Goal: Navigation & Orientation: Find specific page/section

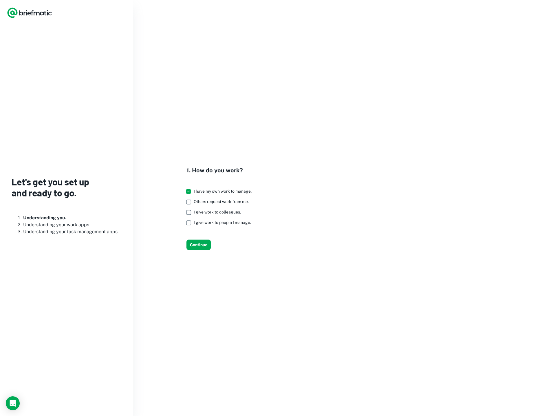
click at [30, 12] on icon "Logo" at bounding box center [29, 13] width 45 height 12
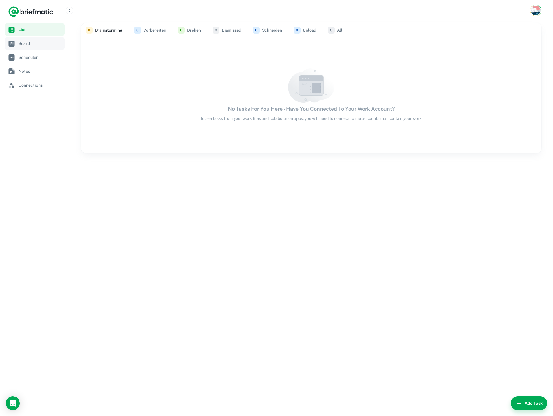
click at [31, 42] on span "Board" at bounding box center [41, 43] width 44 height 6
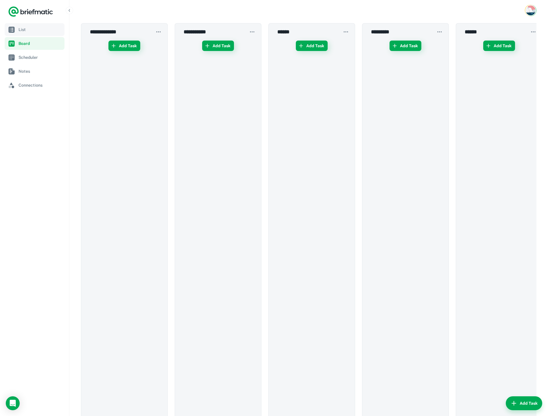
click at [30, 32] on span "List" at bounding box center [41, 29] width 44 height 6
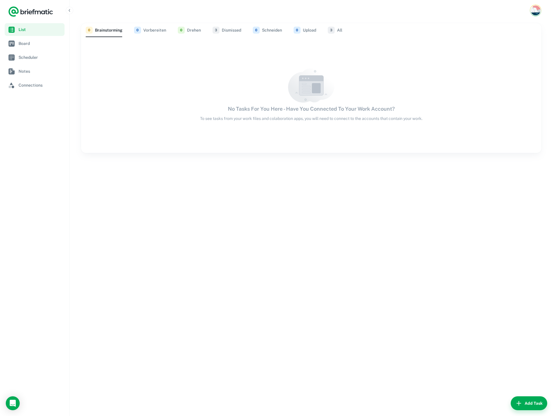
click at [326, 32] on div "0 Brainstorming 0 Vorbereiten 0 Drehen 3 Dismissed 0 Schneiden 0 Upload 3 All" at bounding box center [311, 30] width 451 height 14
click at [329, 30] on span "3" at bounding box center [331, 30] width 7 height 7
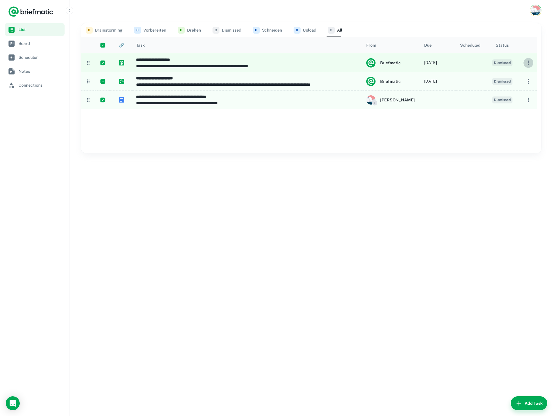
click at [529, 61] on icon "button" at bounding box center [528, 62] width 7 height 7
click at [199, 248] on div at bounding box center [276, 208] width 553 height 416
click at [86, 63] on icon at bounding box center [88, 63] width 6 height 6
click at [88, 64] on icon at bounding box center [88, 63] width 2 height 4
click at [23, 42] on span "Board" at bounding box center [41, 43] width 44 height 6
